Goal: Information Seeking & Learning: Learn about a topic

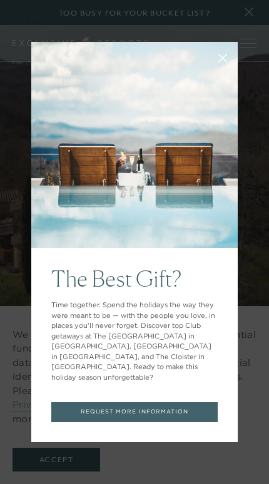
click at [220, 57] on button at bounding box center [222, 57] width 30 height 30
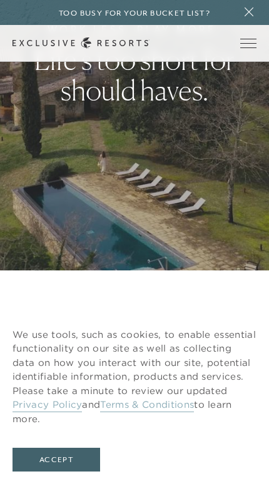
scroll to position [144, 0]
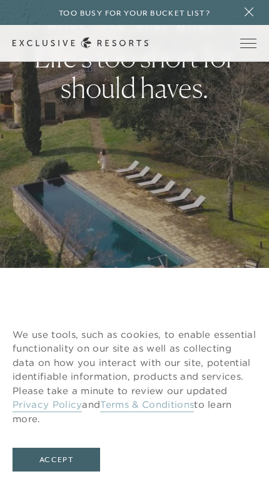
click at [64, 471] on button "Accept" at bounding box center [55, 460] width 87 height 24
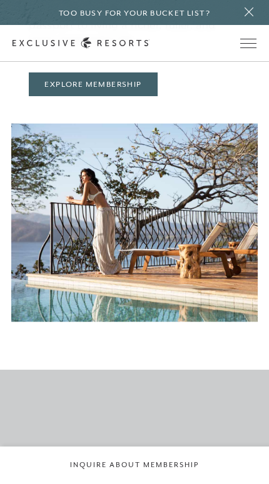
scroll to position [598, 0]
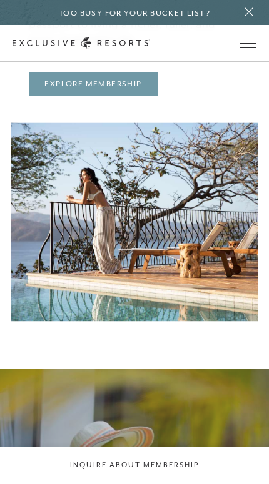
click at [102, 82] on link "Explore Membership" at bounding box center [93, 84] width 128 height 24
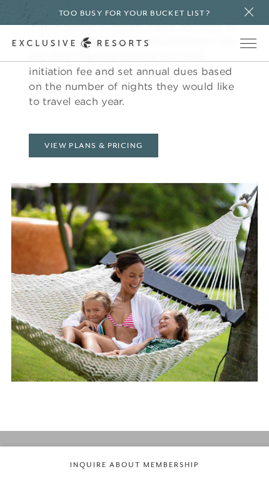
scroll to position [553, 0]
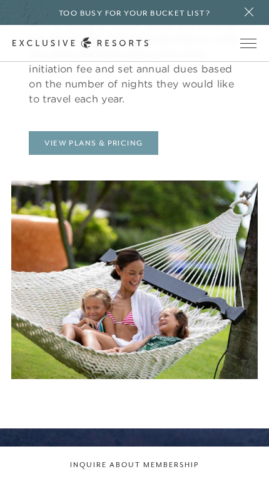
click at [107, 144] on link "View Plans & Pricing" at bounding box center [93, 143] width 129 height 24
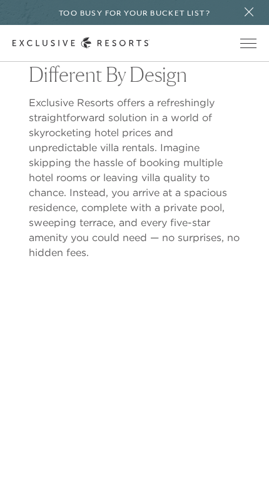
scroll to position [460, 0]
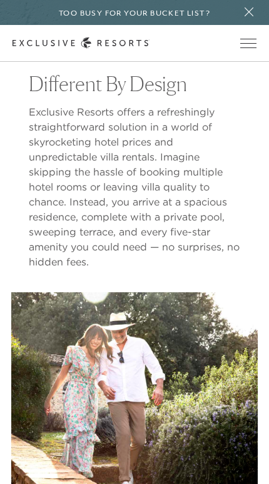
click at [245, 12] on icon at bounding box center [248, 12] width 17 height 10
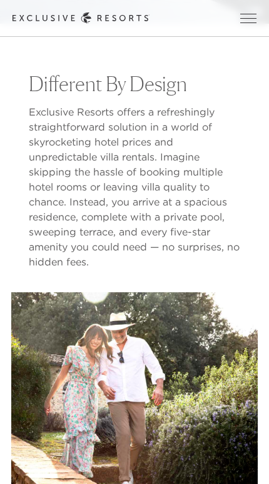
scroll to position [553, 0]
